Goal: Information Seeking & Learning: Learn about a topic

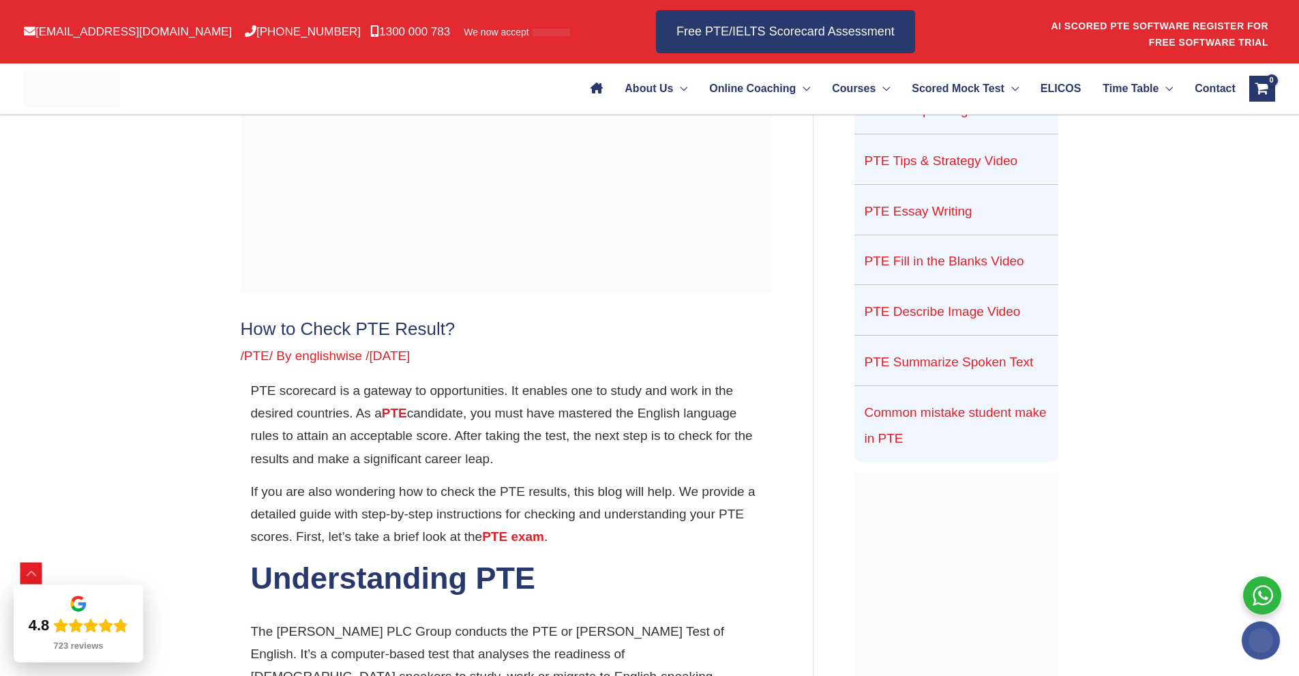
scroll to position [252, 0]
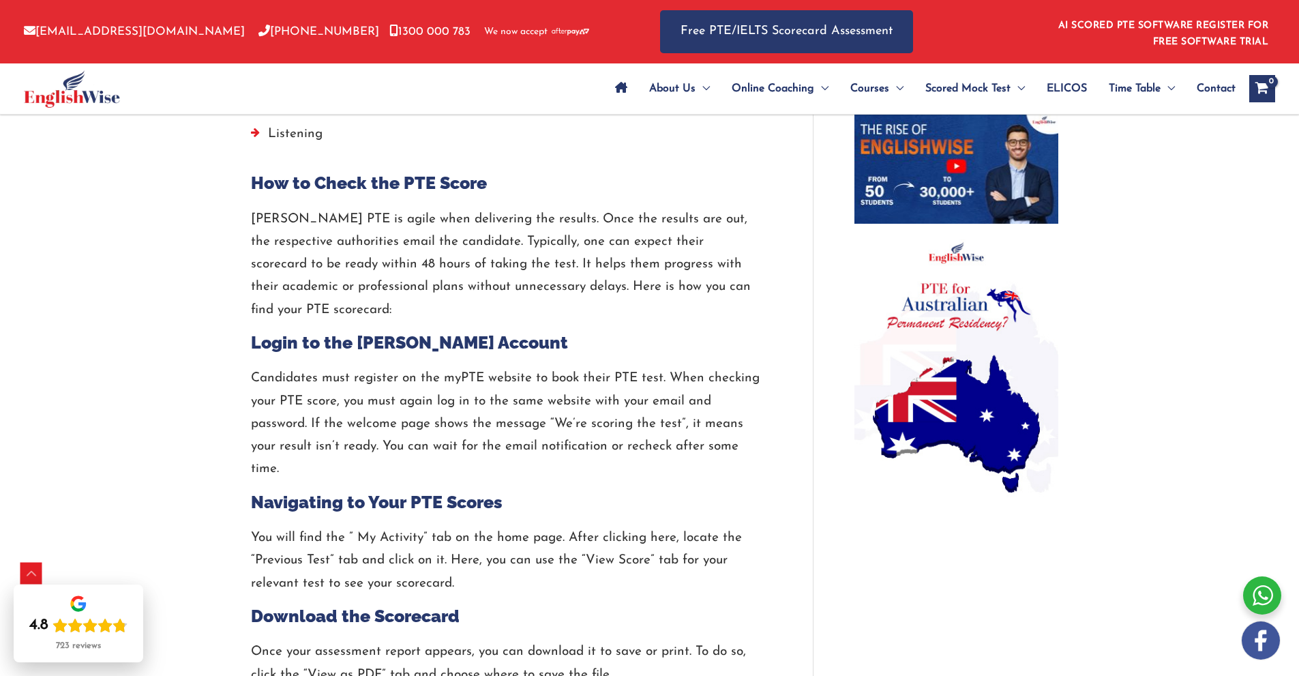
scroll to position [995, 0]
